Goal: Task Accomplishment & Management: Use online tool/utility

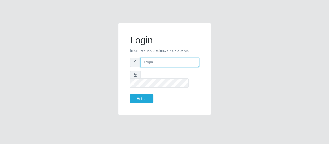
click at [172, 64] on input "text" at bounding box center [169, 62] width 58 height 9
type input "[EMAIL_ADDRESS][DOMAIN_NAME]"
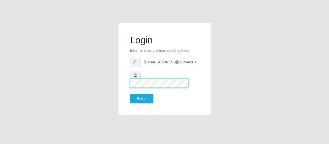
click at [130, 94] on button "Entrar" at bounding box center [141, 98] width 23 height 9
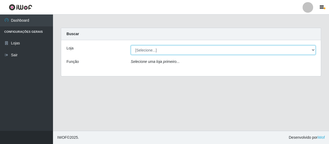
click at [312, 49] on select "[Selecione...] SuperFácil Atacado - São Gonçalo do Amarante" at bounding box center [223, 50] width 185 height 9
select select "408"
click at [131, 46] on select "[Selecione...] SuperFácil Atacado - São Gonçalo do Amarante" at bounding box center [223, 50] width 185 height 9
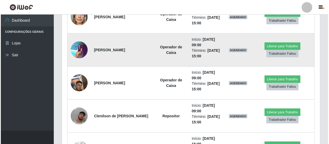
scroll to position [289, 0]
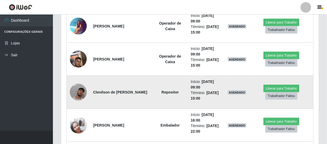
click at [78, 94] on img at bounding box center [78, 92] width 17 height 30
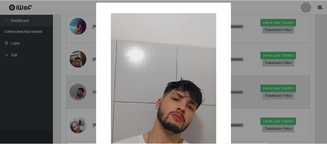
scroll to position [110, 255]
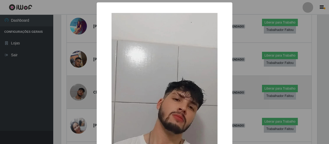
click at [78, 94] on div "× OK Cancel" at bounding box center [164, 72] width 329 height 144
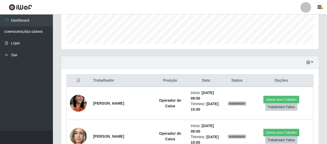
scroll to position [144, 0]
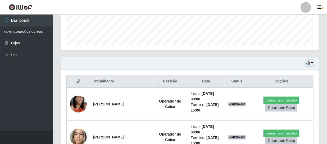
click at [310, 62] on icon "button" at bounding box center [308, 63] width 4 height 4
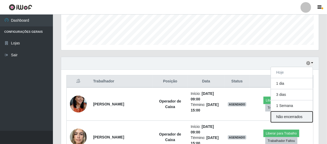
click at [294, 118] on button "Não encerrados" at bounding box center [292, 117] width 42 height 11
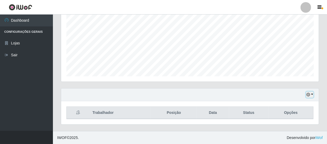
click at [310, 94] on icon "button" at bounding box center [308, 95] width 4 height 4
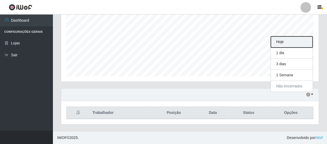
click at [297, 44] on button "Hoje" at bounding box center [292, 42] width 42 height 11
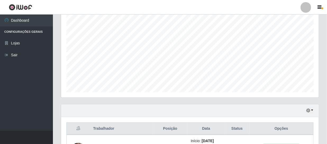
scroll to position [89, 0]
